Goal: Find specific page/section: Find specific page/section

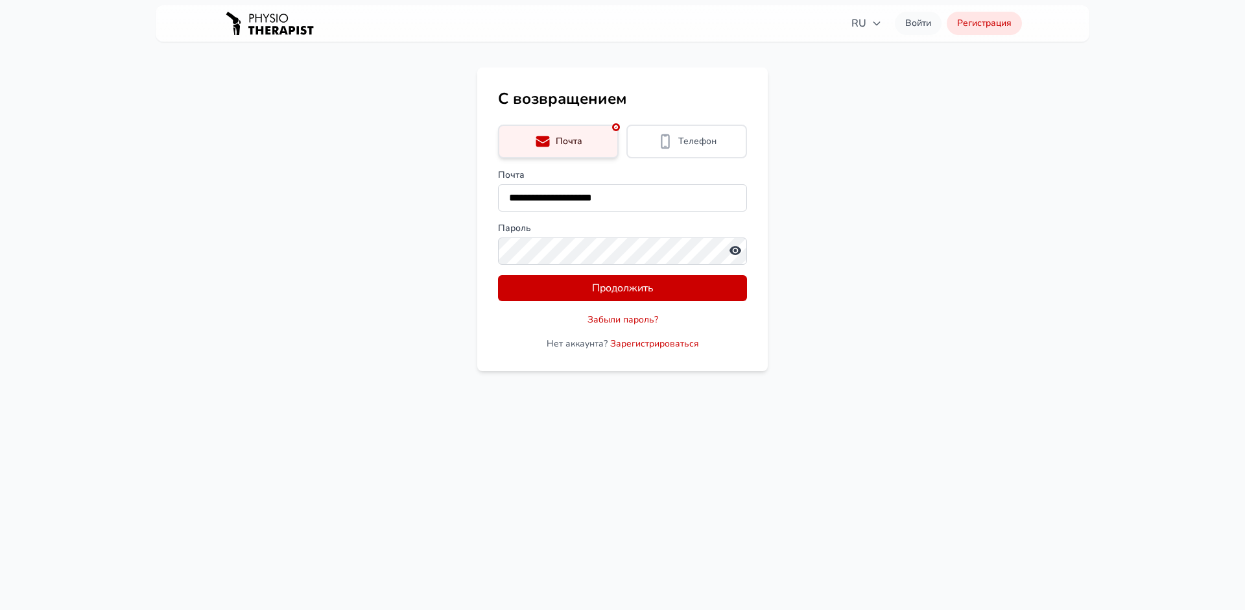
click at [737, 251] on icon "button" at bounding box center [735, 250] width 13 height 13
click at [654, 289] on button "Продолжить" at bounding box center [622, 288] width 249 height 26
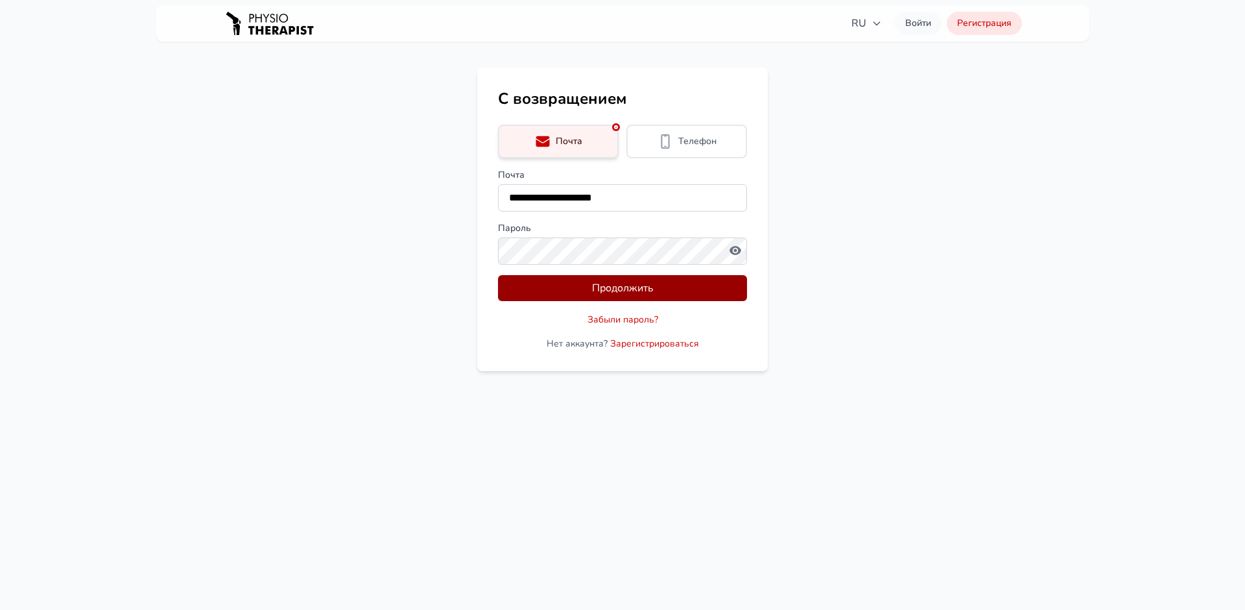
click at [689, 297] on button "Продолжить" at bounding box center [622, 288] width 249 height 26
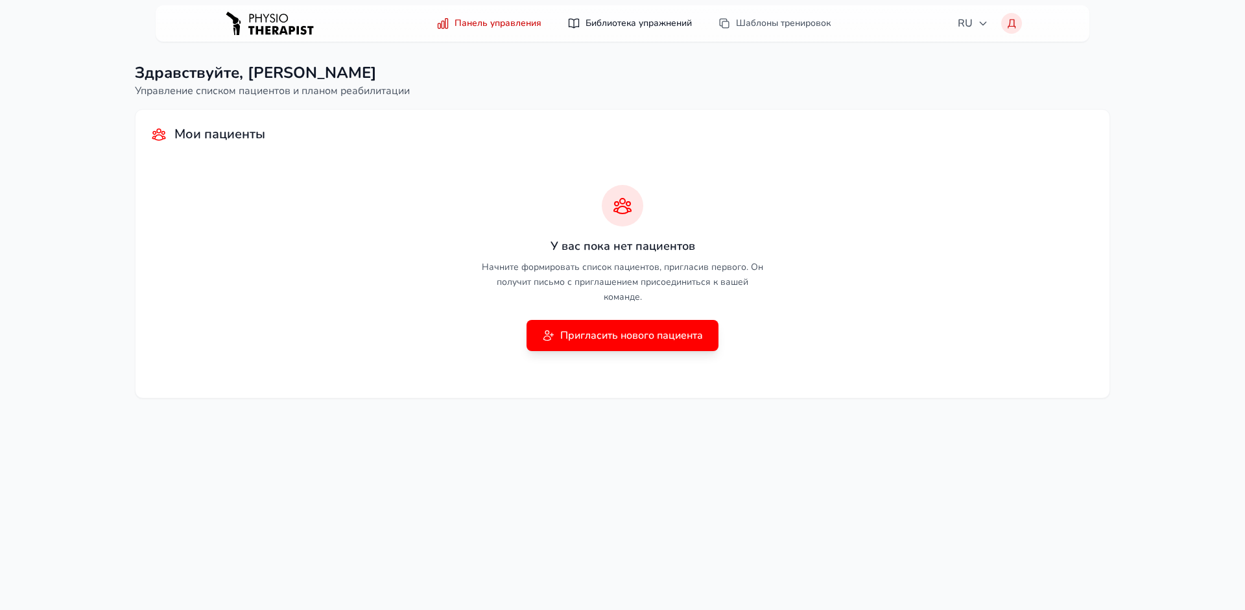
click at [633, 25] on link "Библиотека упражнений" at bounding box center [630, 23] width 140 height 23
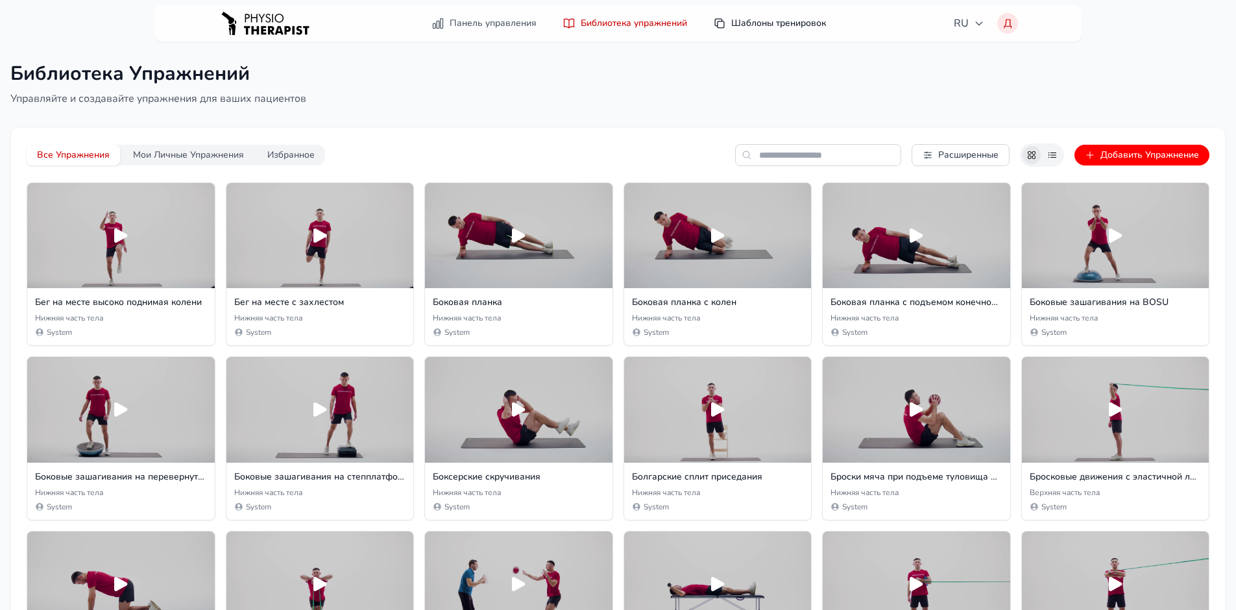
click at [751, 19] on link "Шаблоны тренировок" at bounding box center [769, 23] width 128 height 23
